Goal: Complete application form: Complete application form

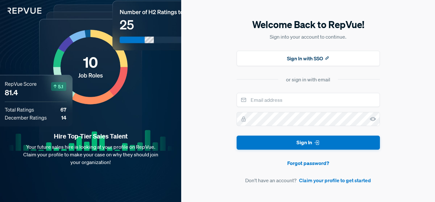
click at [9, 7] on img at bounding box center [20, 7] width 41 height 14
click at [329, 98] on input "email" at bounding box center [308, 100] width 143 height 14
type input "[EMAIL_ADDRESS][DOMAIN_NAME]"
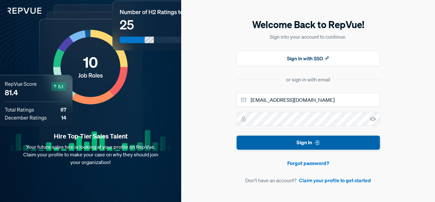
click at [289, 139] on button "Sign In" at bounding box center [308, 142] width 143 height 14
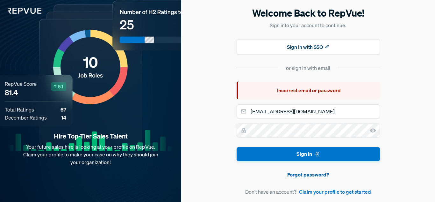
click at [304, 172] on link "Forgot password?" at bounding box center [308, 175] width 143 height 8
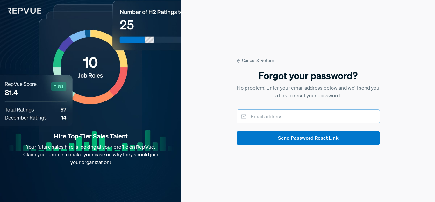
click at [308, 115] on input "email" at bounding box center [308, 116] width 143 height 14
click at [230, 115] on div "Cancel & Return Forgot your password? No problem! Enter your email address belo…" at bounding box center [308, 101] width 254 height 202
click at [269, 59] on link "Cancel & Return" at bounding box center [308, 60] width 143 height 7
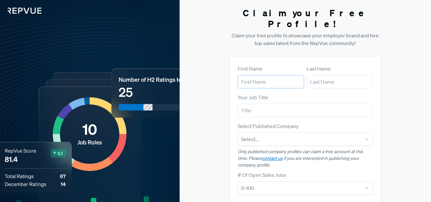
click at [265, 75] on input "text" at bounding box center [270, 81] width 66 height 13
click at [276, 75] on input "text" at bounding box center [270, 81] width 66 height 13
type input "Jennifer"
click at [315, 75] on input "text" at bounding box center [339, 81] width 66 height 13
type input "Tho"
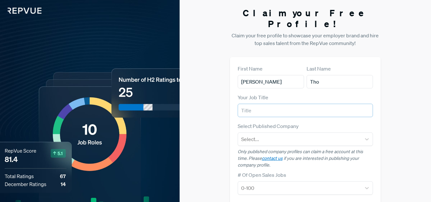
click at [350, 104] on input "text" at bounding box center [304, 110] width 135 height 13
type input "recruiter"
click at [344, 135] on div at bounding box center [299, 139] width 117 height 9
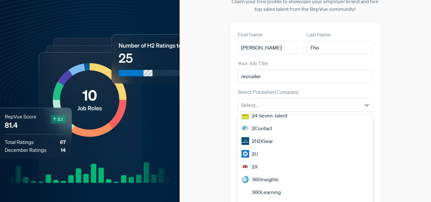
scroll to position [544, 0]
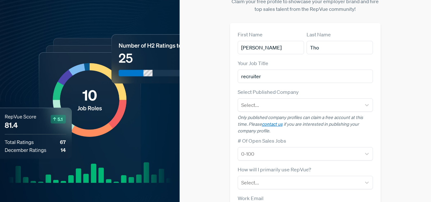
click at [407, 99] on div "Claim your Free Profile! Claim your free profile to showcase your employer bran…" at bounding box center [304, 133] width 251 height 335
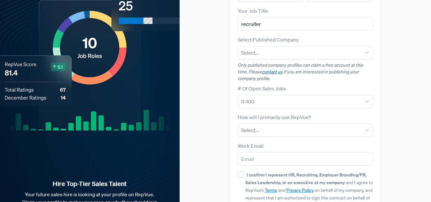
scroll to position [98, 0]
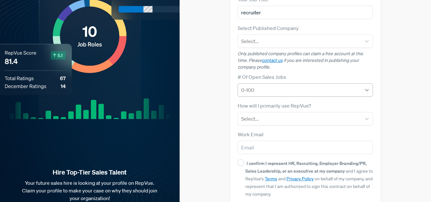
click at [370, 87] on icon at bounding box center [366, 90] width 6 height 6
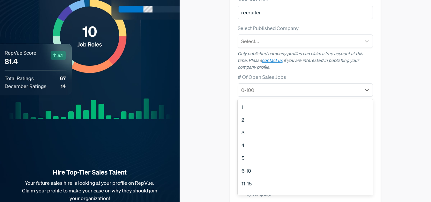
click at [261, 151] on div "5" at bounding box center [304, 157] width 135 height 13
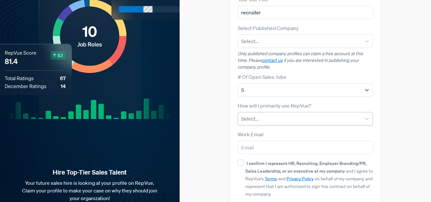
click at [298, 114] on div at bounding box center [299, 118] width 117 height 9
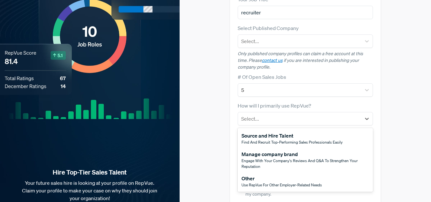
click at [315, 182] on span "Use RepVue for other employer-related needs" at bounding box center [281, 184] width 80 height 5
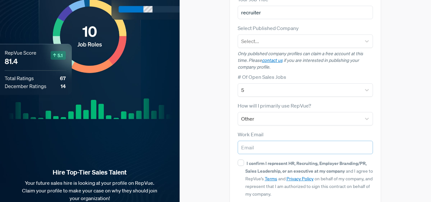
click at [277, 141] on input "email" at bounding box center [304, 147] width 135 height 13
type input "jennifert@gemini.sg"
click at [237, 159] on input "I confirm I represent HR, Recruiting, Employer Branding/PR, Sales Leadership, o…" at bounding box center [240, 162] width 6 height 6
checkbox input "true"
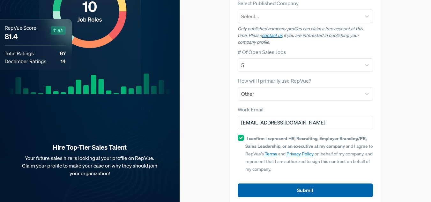
click at [337, 183] on button "Submit" at bounding box center [304, 190] width 135 height 14
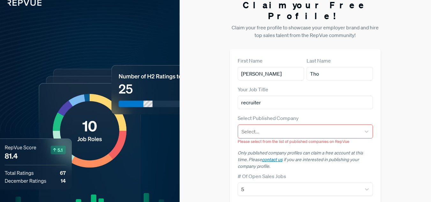
scroll to position [4, 0]
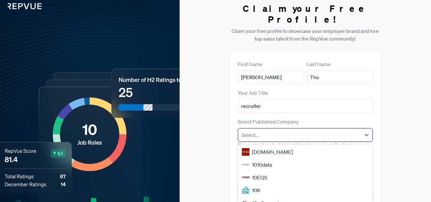
click at [335, 130] on div at bounding box center [299, 134] width 116 height 9
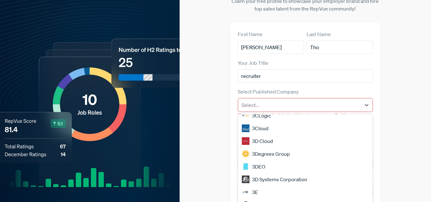
scroll to position [544, 0]
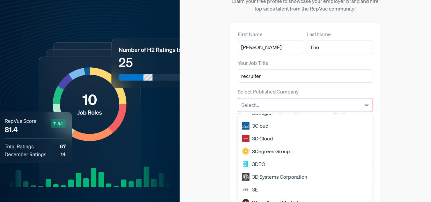
click at [279, 196] on div "3 Enrollment Marketing" at bounding box center [305, 202] width 135 height 13
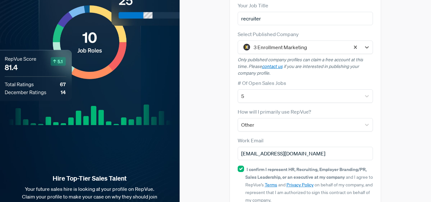
scroll to position [123, 0]
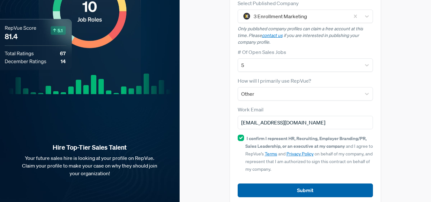
click at [337, 183] on button "Submit" at bounding box center [304, 190] width 135 height 14
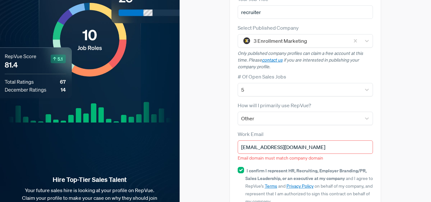
scroll to position [130, 0]
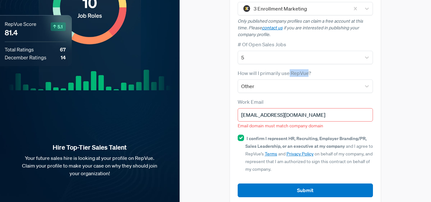
drag, startPoint x: 288, startPoint y: 62, endPoint x: 308, endPoint y: 62, distance: 19.4
click at [308, 69] on label "How will I primarily use RepVue?" at bounding box center [273, 73] width 73 height 8
copy label "RepVue"
